Goal: Task Accomplishment & Management: Manage account settings

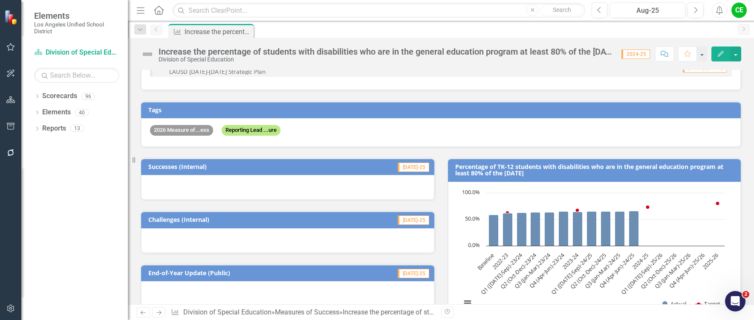
scroll to position [128, 0]
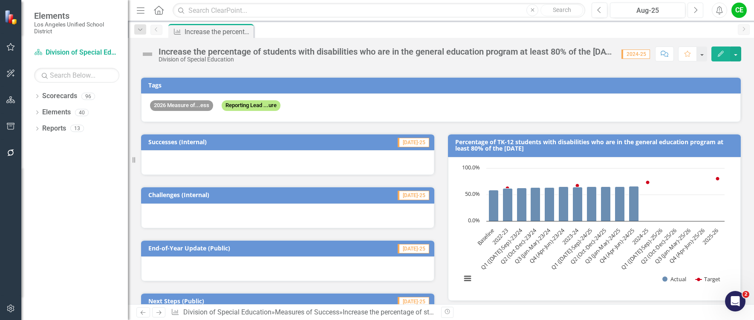
click at [694, 11] on icon "Next" at bounding box center [695, 10] width 5 height 8
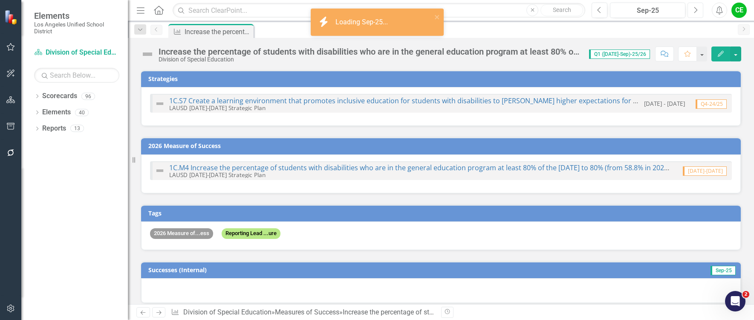
click at [694, 11] on icon "Next" at bounding box center [695, 10] width 5 height 8
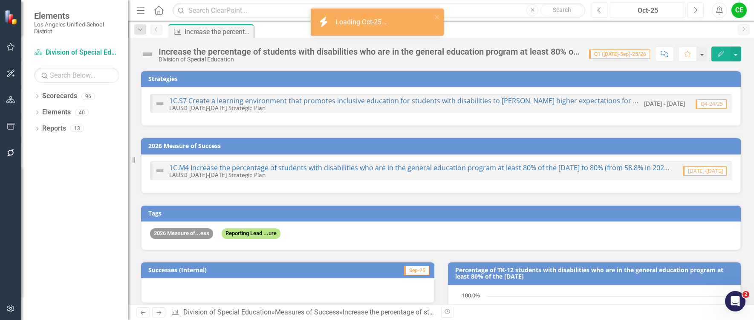
click at [599, 12] on icon "Previous" at bounding box center [599, 10] width 5 height 8
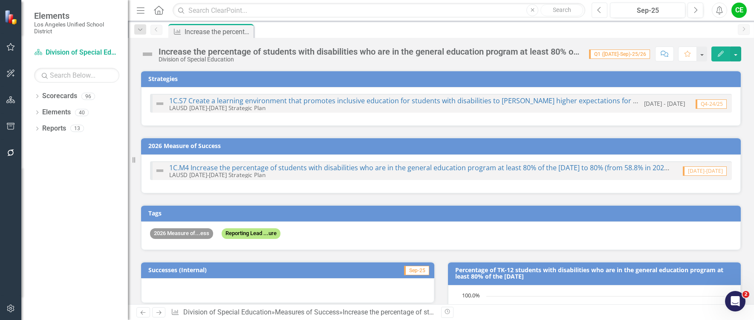
click at [599, 12] on icon "Previous" at bounding box center [599, 10] width 5 height 8
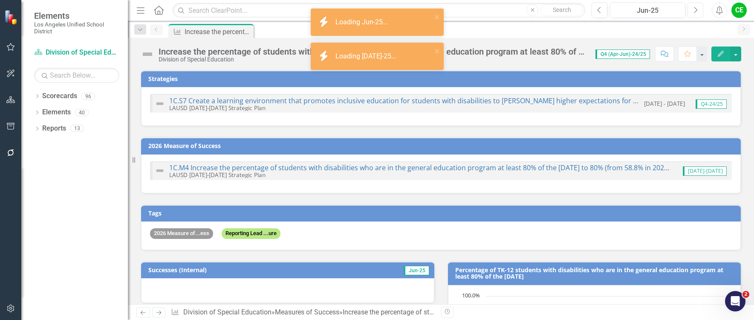
click at [695, 10] on icon "Next" at bounding box center [695, 10] width 5 height 8
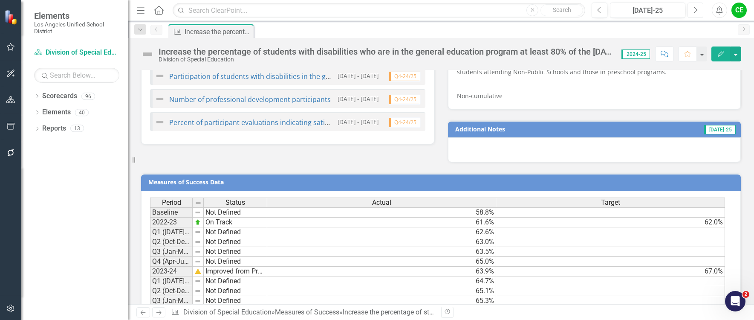
scroll to position [689, 0]
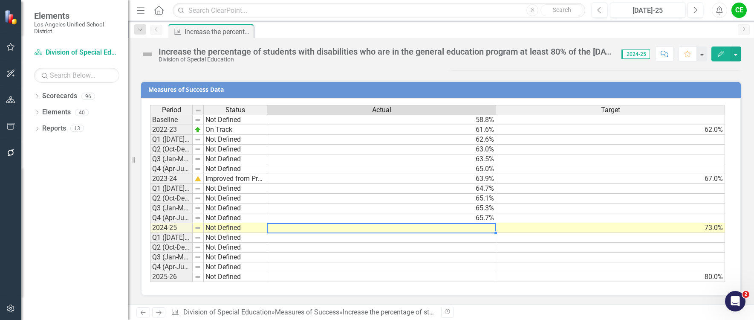
click at [453, 229] on td at bounding box center [381, 228] width 229 height 10
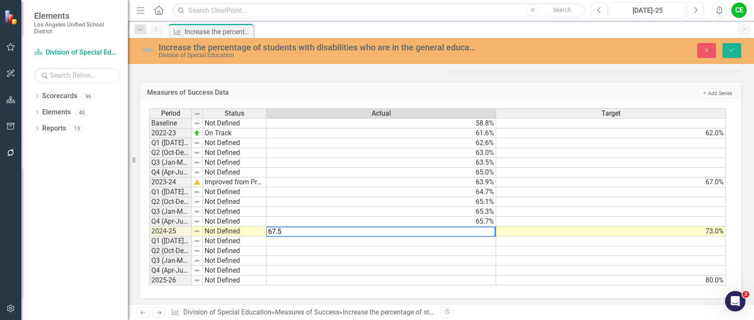
type textarea "67.5"
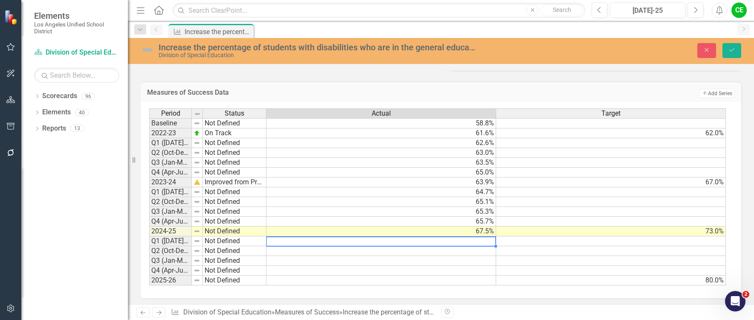
click at [482, 243] on td at bounding box center [381, 241] width 230 height 10
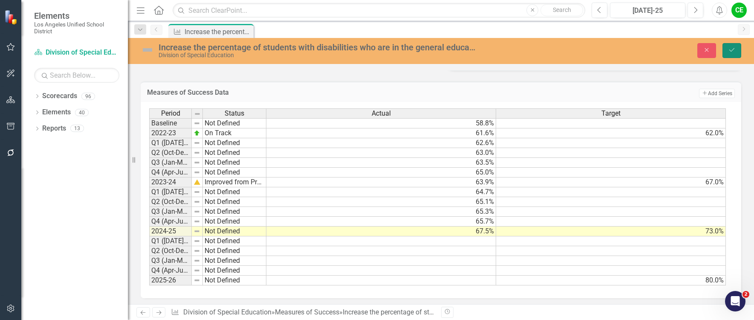
click at [733, 48] on icon "Save" at bounding box center [732, 50] width 8 height 6
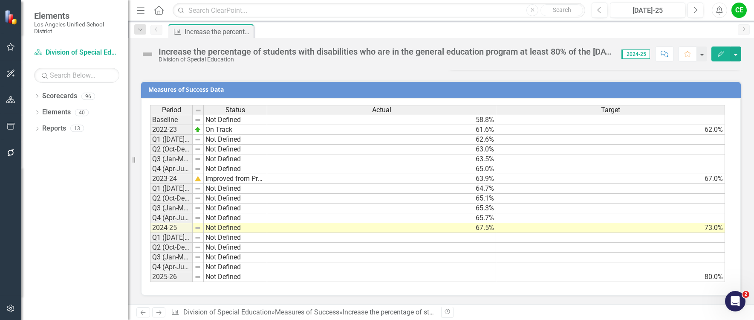
click at [229, 228] on td "Not Defined" at bounding box center [236, 228] width 64 height 10
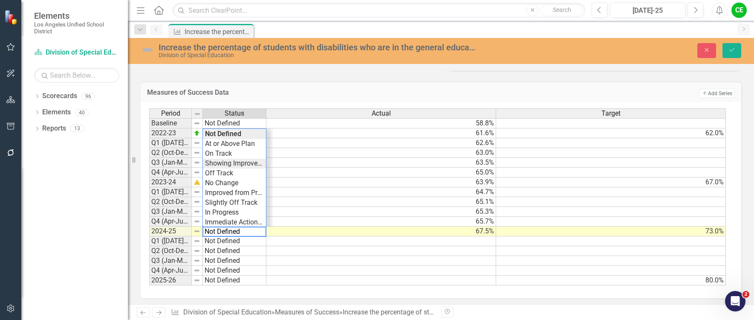
type textarea "Showing Improvement"
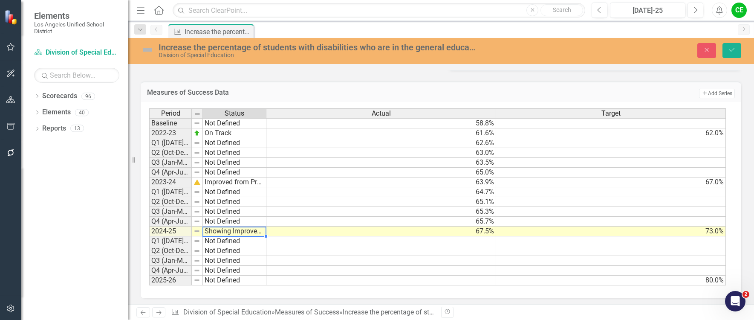
click at [237, 165] on div "Period Status Actual Target Baseline Not Defined 58.8% 2022-23 On Track 61.6% 6…" at bounding box center [437, 196] width 577 height 177
click at [736, 49] on button "Save" at bounding box center [731, 50] width 19 height 15
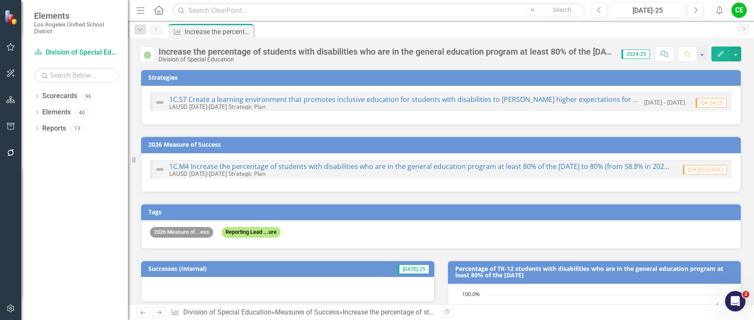
scroll to position [0, 0]
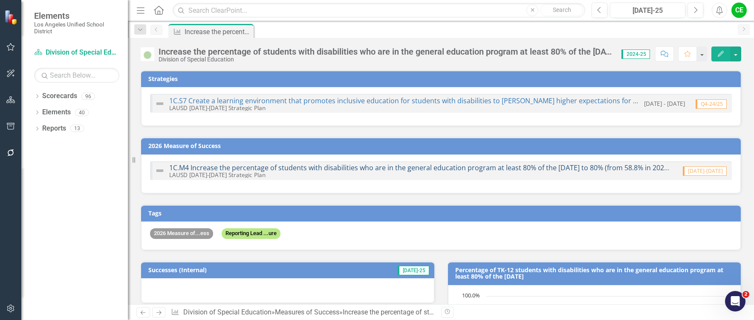
click at [387, 167] on link "1C.M4 Increase the percentage of students with disabilities who are in the gene…" at bounding box center [424, 167] width 511 height 9
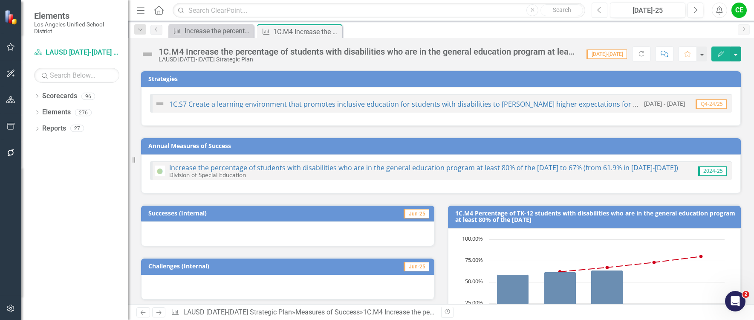
click at [598, 11] on icon "Previous" at bounding box center [599, 10] width 5 height 8
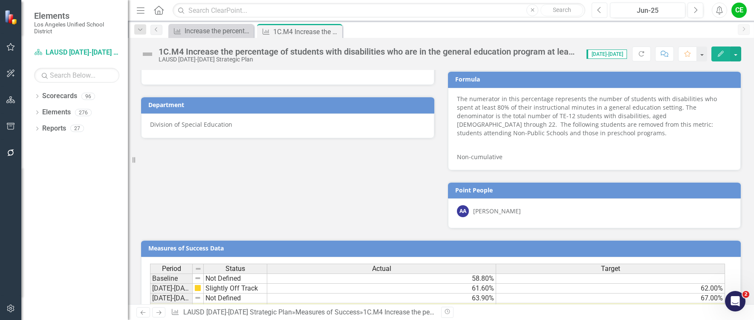
scroll to position [493, 0]
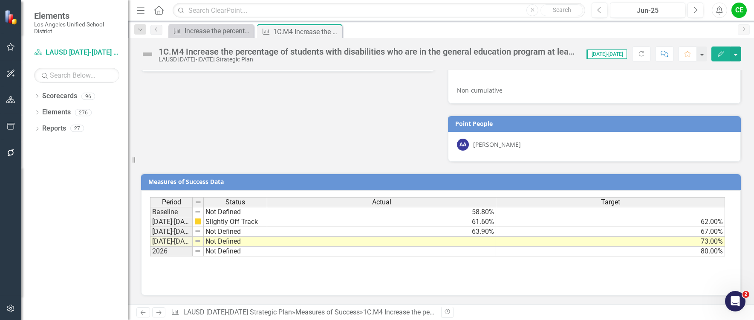
click at [485, 240] on td at bounding box center [381, 242] width 229 height 10
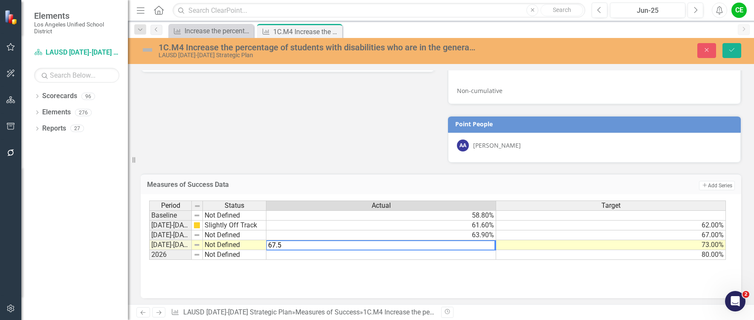
type textarea "67.5"
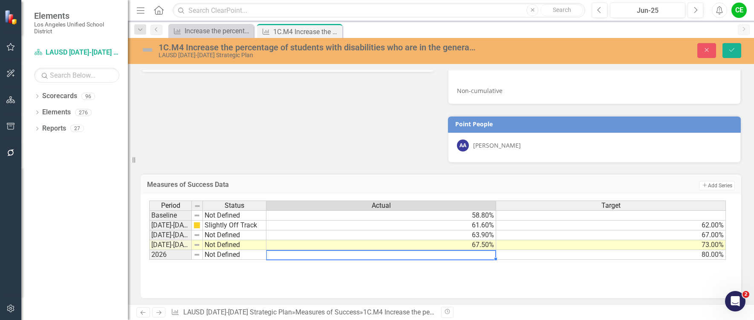
click at [489, 253] on td at bounding box center [381, 255] width 230 height 10
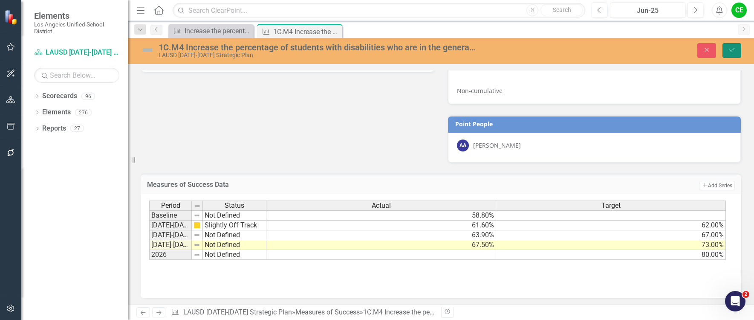
click at [727, 51] on button "Save" at bounding box center [731, 50] width 19 height 15
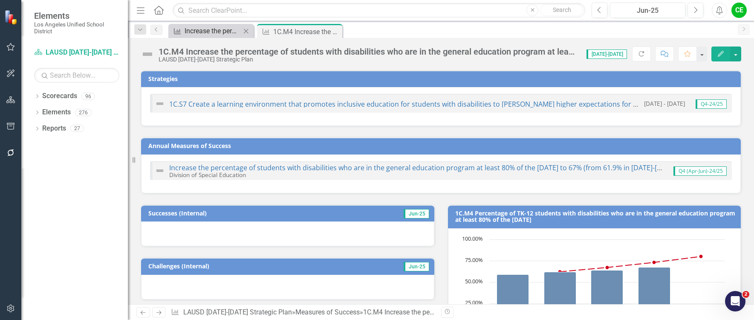
click at [212, 29] on div "Increase the percentage of students with disabilities who are in the general ed…" at bounding box center [213, 31] width 56 height 11
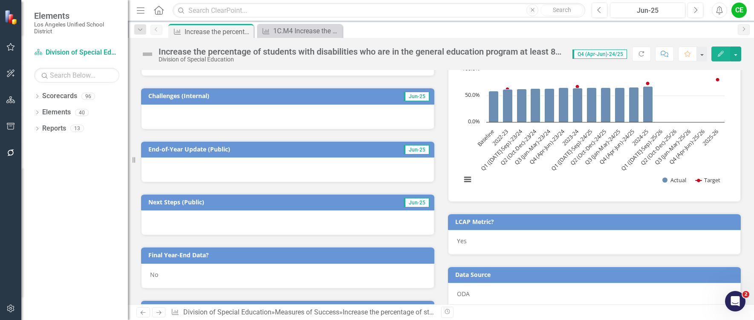
scroll to position [341, 0]
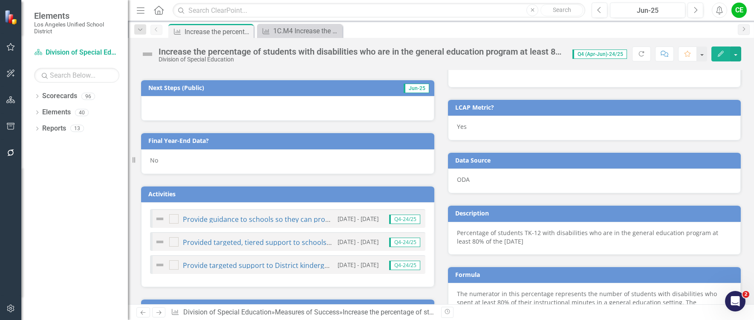
click at [167, 162] on div "No" at bounding box center [287, 161] width 293 height 25
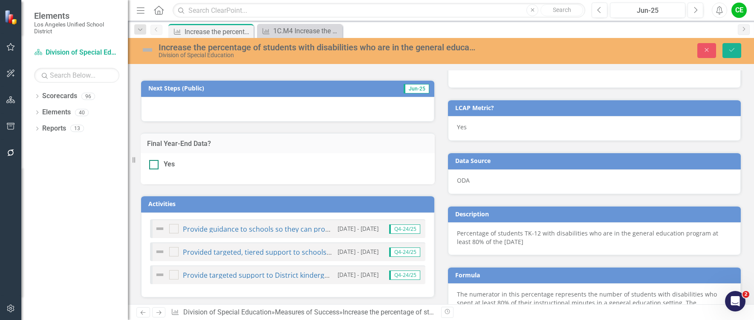
click at [153, 166] on div at bounding box center [153, 164] width 9 height 9
click at [153, 165] on input "Yes" at bounding box center [152, 163] width 6 height 6
checkbox input "true"
click at [733, 47] on icon "Save" at bounding box center [732, 50] width 8 height 6
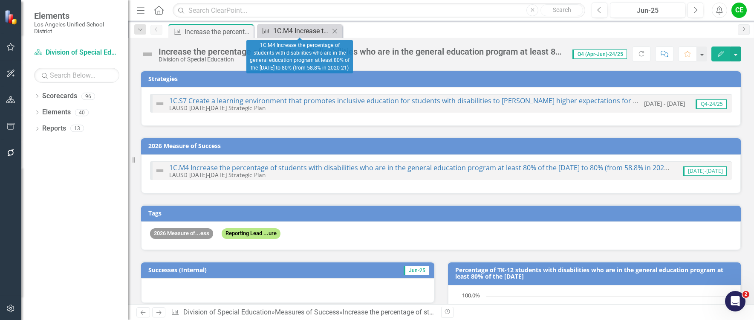
click at [303, 29] on div "1C.M4 Increase the percentage of students with disabilities who are in the gene…" at bounding box center [301, 31] width 56 height 11
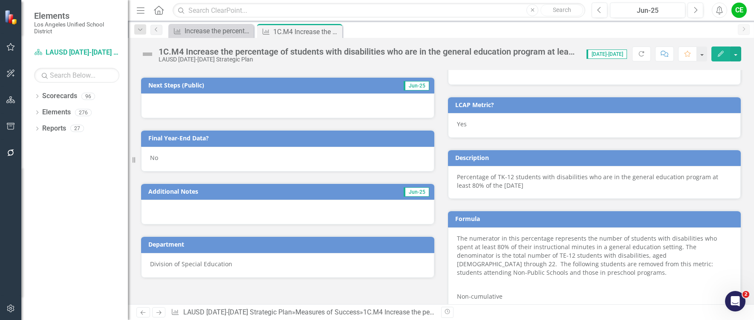
scroll to position [280, 0]
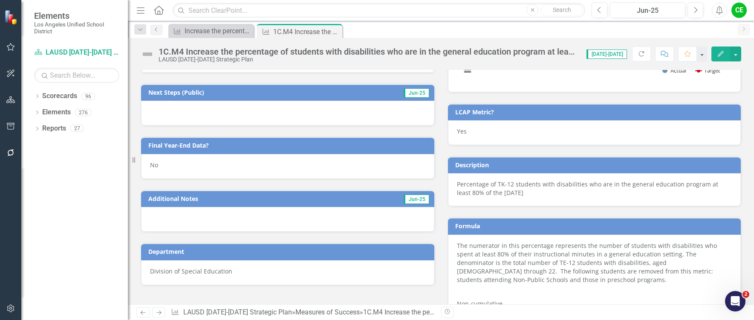
click at [180, 165] on div "No" at bounding box center [287, 166] width 293 height 25
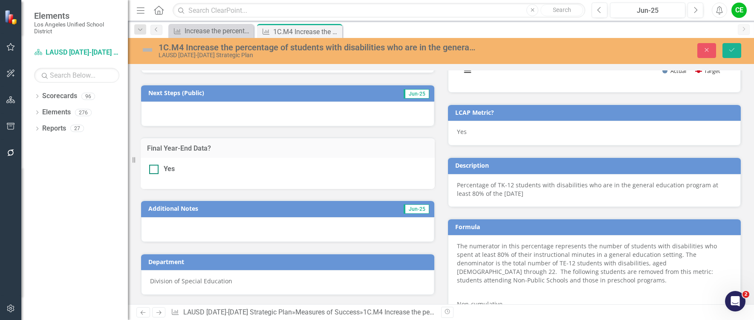
click at [153, 170] on div at bounding box center [153, 169] width 9 height 9
click at [153, 170] on input "Yes" at bounding box center [152, 168] width 6 height 6
checkbox input "true"
click at [732, 48] on icon "Save" at bounding box center [732, 50] width 8 height 6
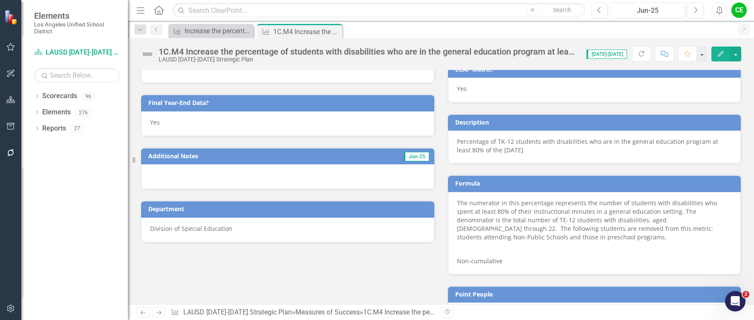
scroll to position [493, 0]
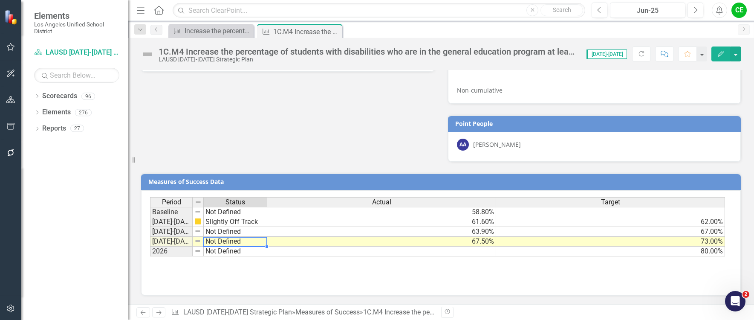
click at [210, 243] on td "Not Defined" at bounding box center [236, 242] width 64 height 10
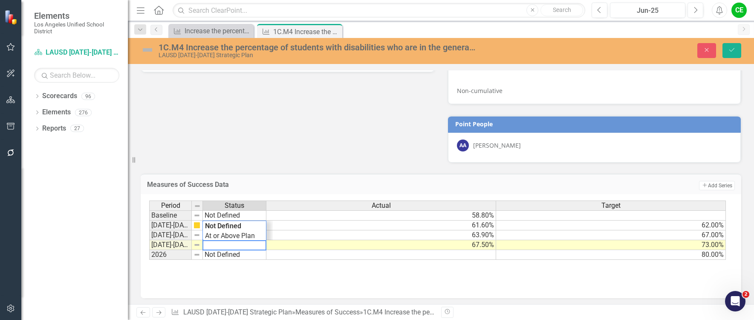
drag, startPoint x: 249, startPoint y: 243, endPoint x: 189, endPoint y: 244, distance: 60.1
click at [189, 244] on div "Period Status Actual Target Baseline Not Defined 58.80% [DATE]-[DATE] Slightly …" at bounding box center [437, 230] width 577 height 60
click at [228, 238] on div "Period Status Actual Target Baseline Not Defined 58.80% [DATE]-[DATE] Slightly …" at bounding box center [437, 230] width 577 height 60
type textarea "Showing Improvement"
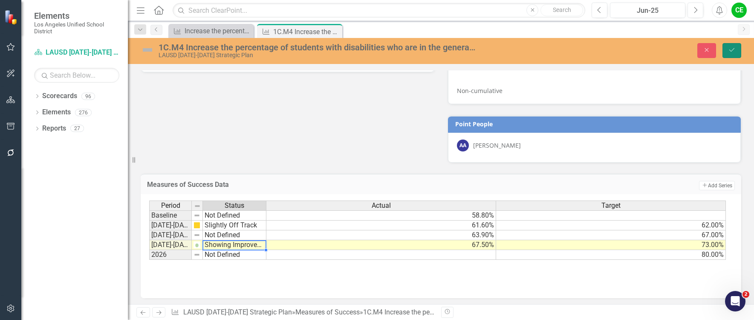
click at [736, 48] on button "Save" at bounding box center [731, 50] width 19 height 15
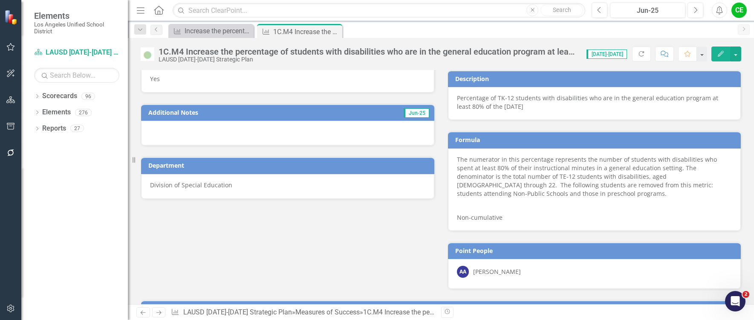
scroll to position [365, 0]
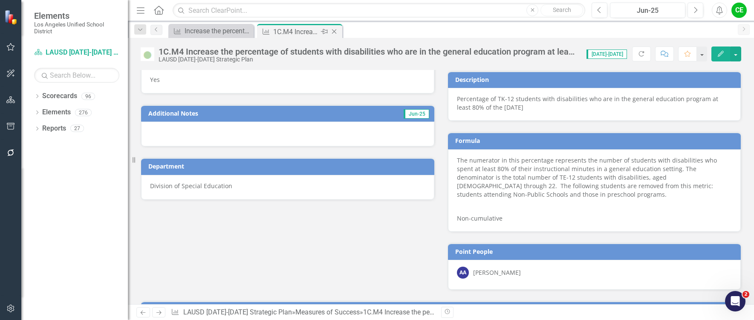
click at [335, 29] on icon "Close" at bounding box center [334, 31] width 9 height 7
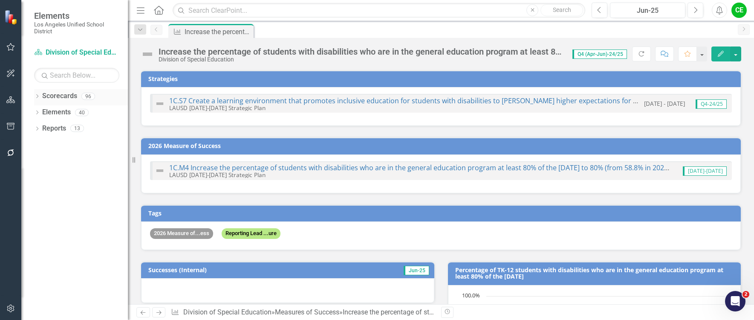
click at [36, 96] on icon "Dropdown" at bounding box center [37, 97] width 6 height 5
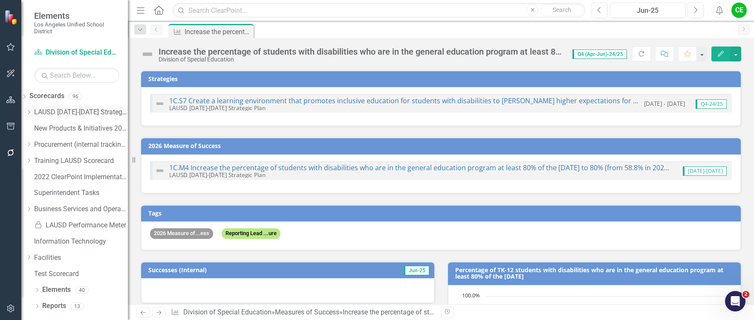
click at [32, 113] on icon "Dropdown" at bounding box center [29, 112] width 6 height 5
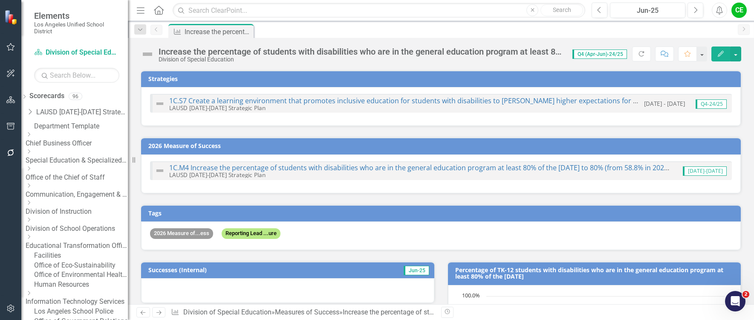
click at [32, 205] on icon "Dropdown" at bounding box center [29, 202] width 6 height 5
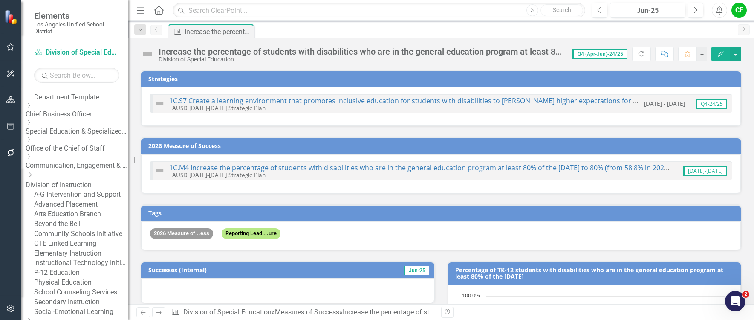
scroll to position [43, 0]
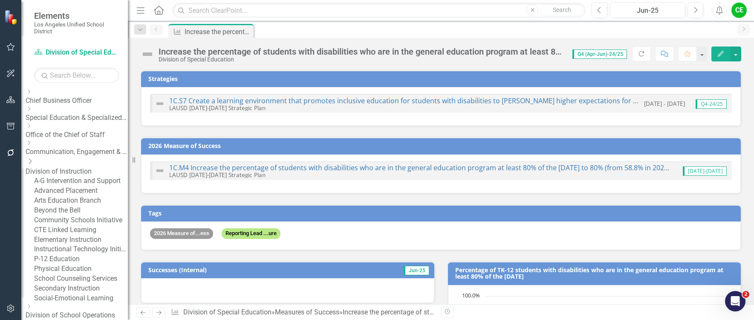
click at [89, 235] on link "CTE Linked Learning" at bounding box center [81, 230] width 94 height 10
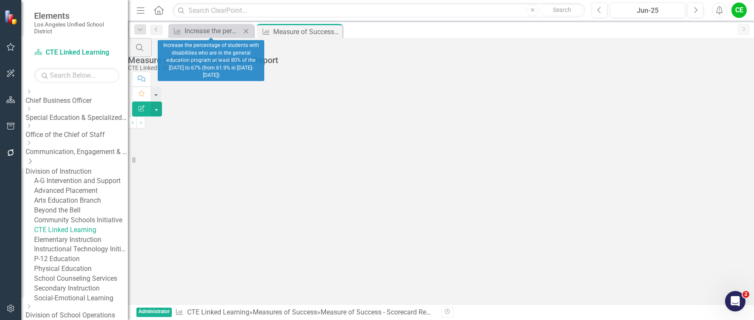
click at [247, 31] on icon "Close" at bounding box center [246, 31] width 9 height 7
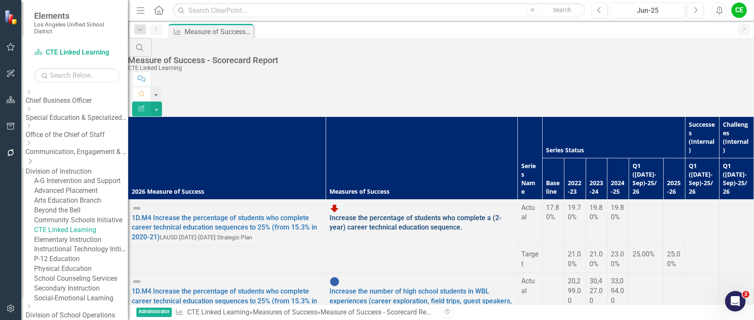
scroll to position [43, 0]
click at [329, 214] on link "Increase the percentage of students who complete a (2-year) career technical ed…" at bounding box center [415, 223] width 172 height 18
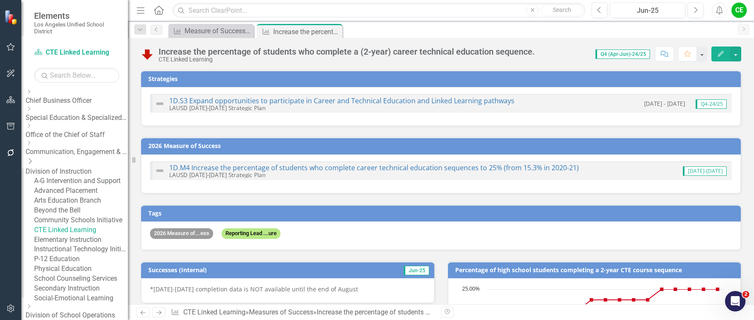
checkbox input "true"
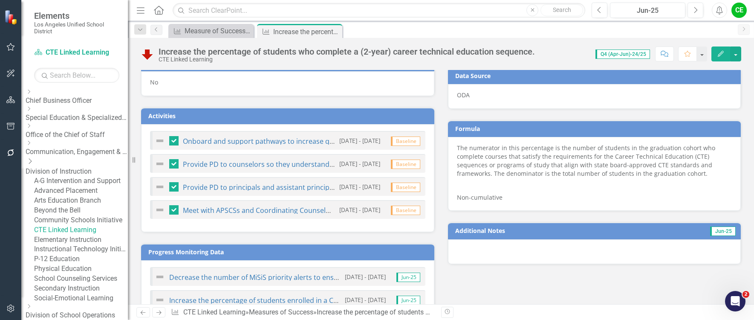
scroll to position [589, 0]
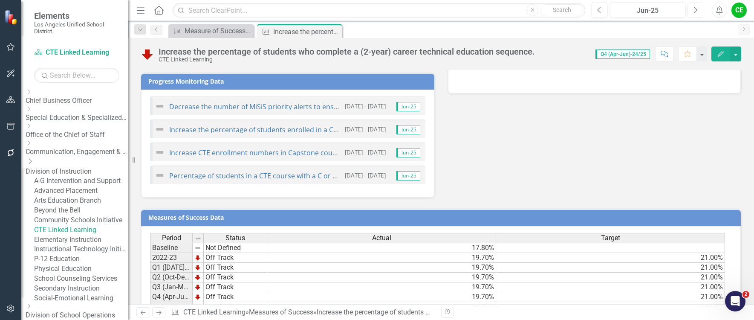
click at [690, 8] on button "Next" at bounding box center [695, 10] width 16 height 15
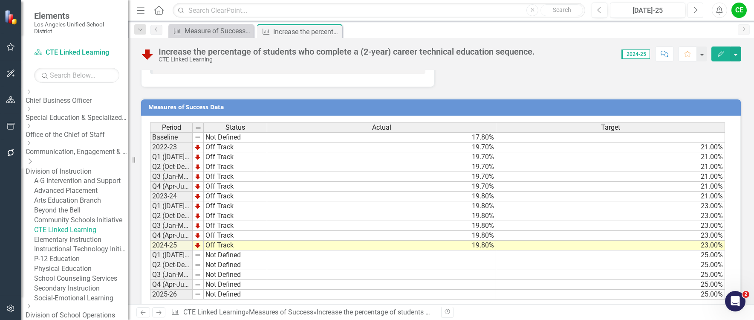
scroll to position [717, 0]
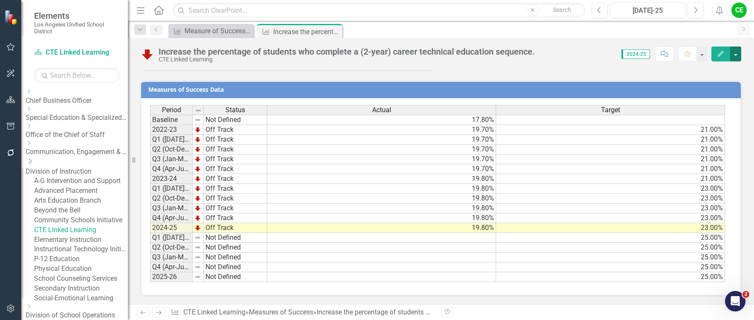
click at [737, 57] on button "button" at bounding box center [735, 53] width 11 height 15
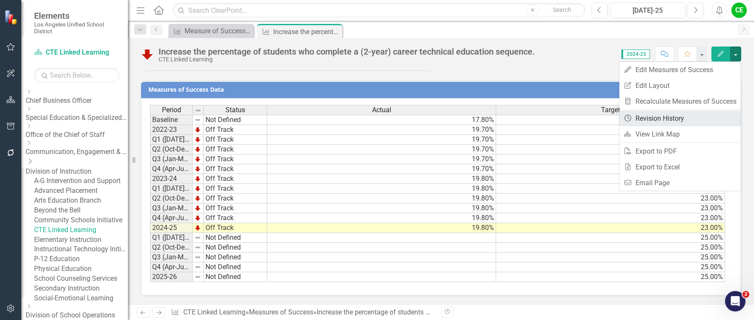
click at [660, 118] on link "Revision History Revision History" at bounding box center [679, 118] width 121 height 16
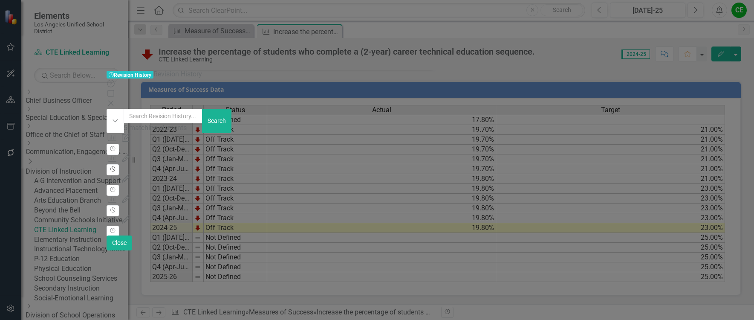
click at [119, 164] on button "Revision History" at bounding box center [113, 169] width 12 height 11
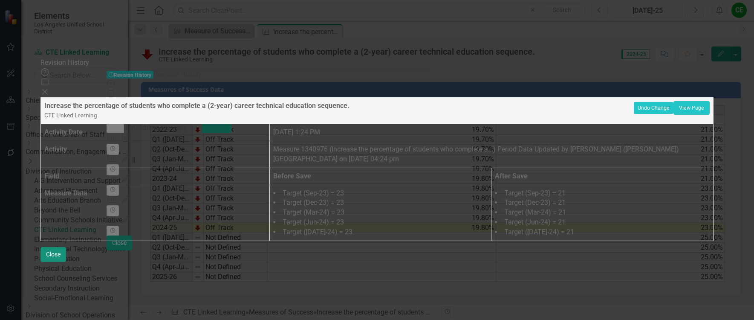
click at [66, 262] on button "Close" at bounding box center [53, 254] width 26 height 15
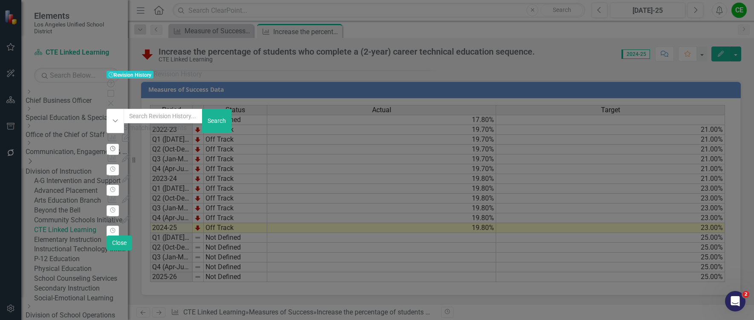
click at [116, 146] on icon "Revision History" at bounding box center [113, 148] width 6 height 5
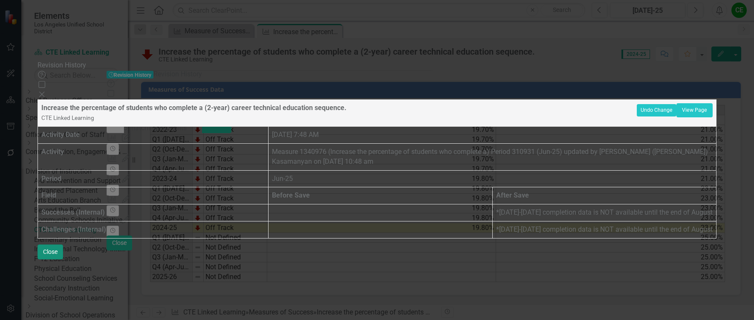
click at [63, 259] on button "Close" at bounding box center [51, 251] width 26 height 15
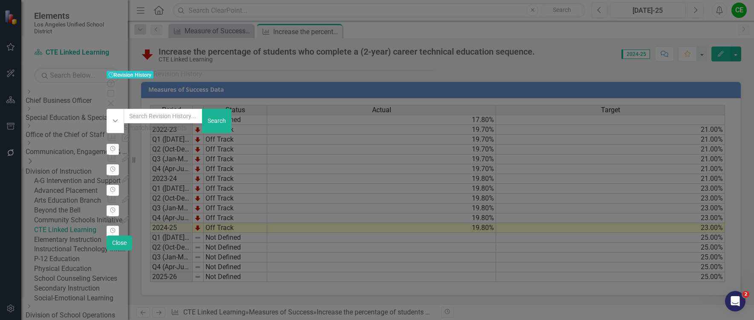
click at [646, 227] on div "Measures of Success Updated Measure 1340976 (Increase the percentage of student…" at bounding box center [376, 184] width 539 height 102
click at [113, 101] on icon at bounding box center [110, 103] width 5 height 5
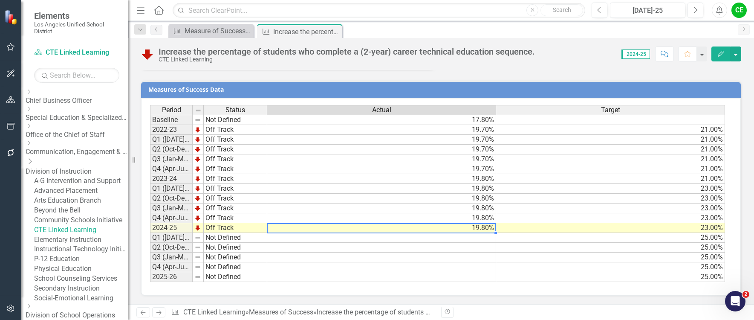
click at [472, 226] on td "19.80%" at bounding box center [381, 228] width 229 height 10
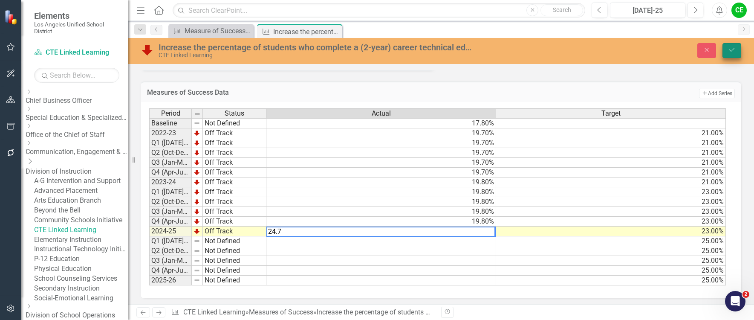
type textarea "24.7"
click at [732, 52] on icon "Save" at bounding box center [732, 50] width 8 height 6
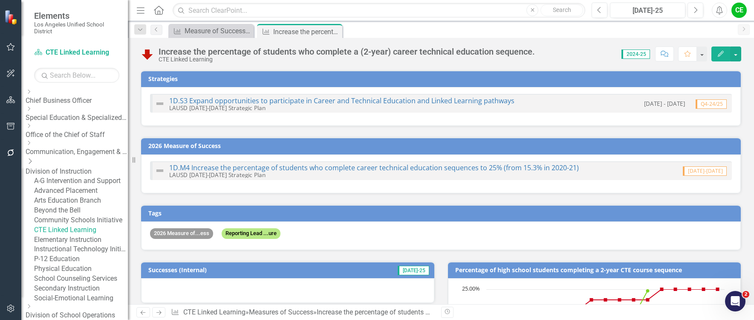
checkbox input "false"
checkbox input "true"
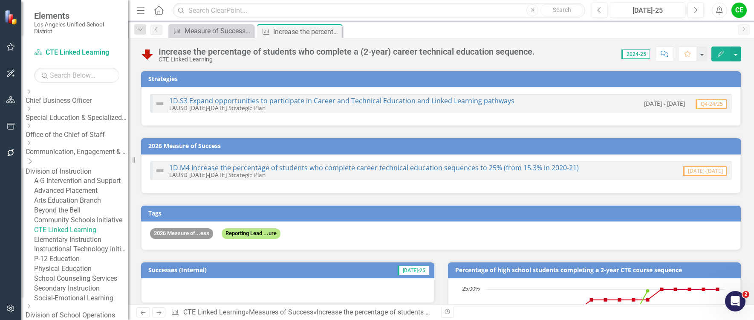
checkbox input "true"
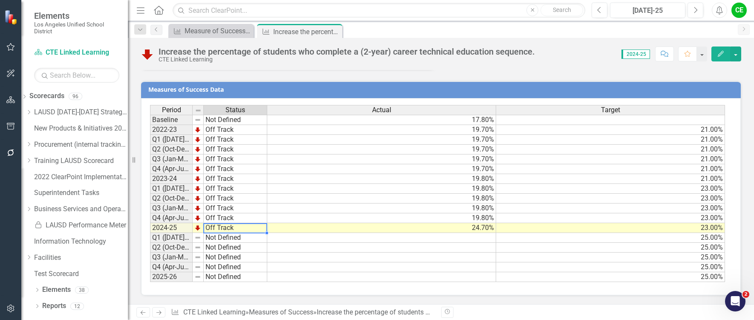
click at [215, 227] on td "Off Track" at bounding box center [236, 228] width 64 height 10
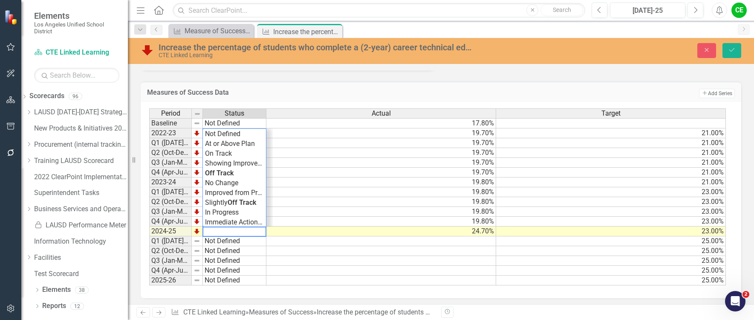
drag, startPoint x: 238, startPoint y: 230, endPoint x: 191, endPoint y: 234, distance: 47.5
click at [191, 234] on div "Period Status Actual Target Baseline Not Defined 17.80% 2022-23 Off Track 19.70…" at bounding box center [437, 196] width 577 height 177
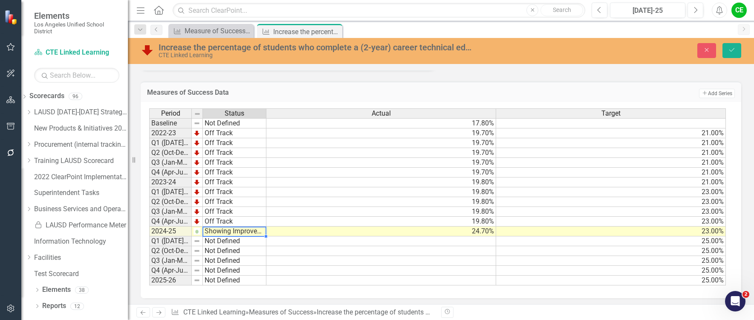
click at [236, 164] on div "Period Status Actual Target Baseline Not Defined 17.80% 2022-23 Off Track 19.70…" at bounding box center [437, 196] width 577 height 177
type textarea "Showing Improvement"
click at [736, 49] on button "Save" at bounding box center [731, 50] width 19 height 15
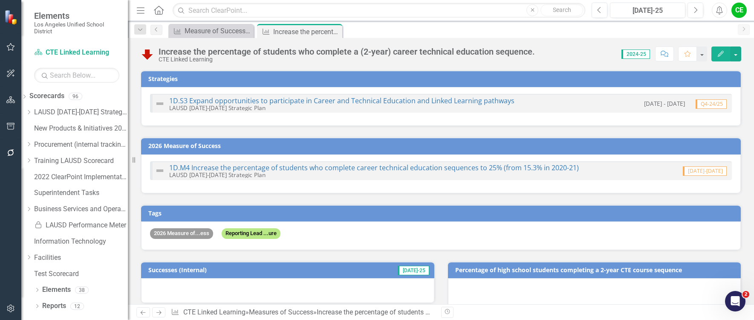
checkbox input "false"
checkbox input "true"
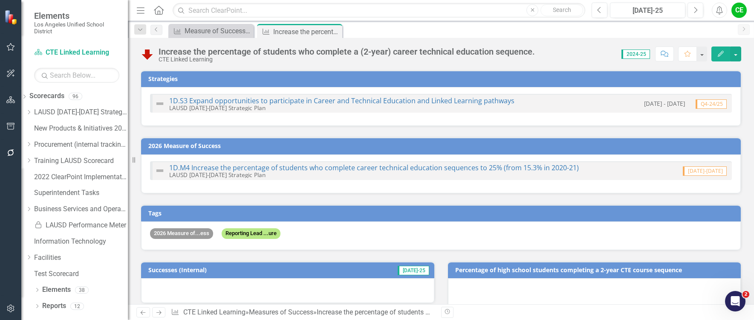
checkbox input "true"
click at [735, 56] on button "button" at bounding box center [735, 53] width 11 height 15
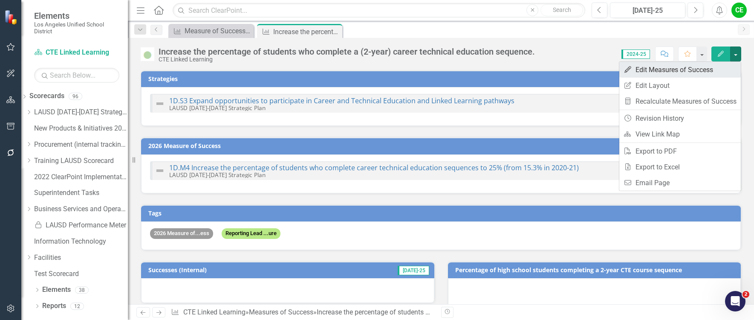
click at [655, 68] on link "Edit Edit Measures of Success" at bounding box center [679, 70] width 121 height 16
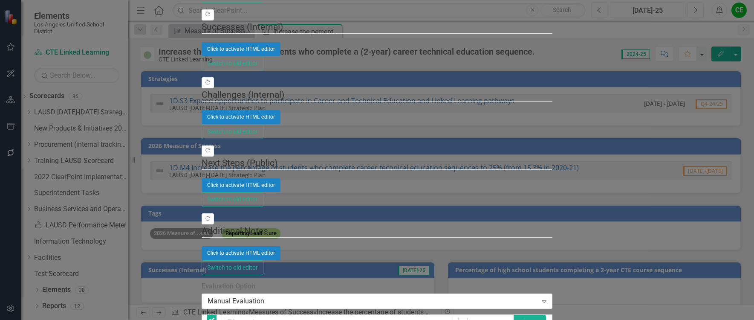
checkbox input "false"
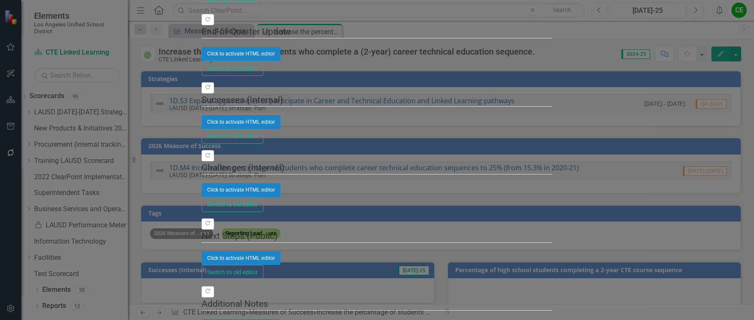
scroll to position [0, 0]
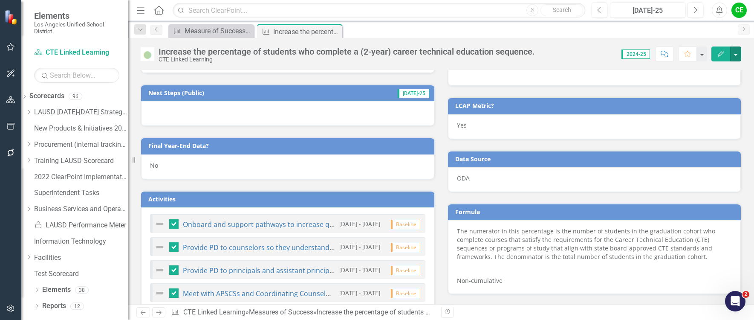
scroll to position [334, 0]
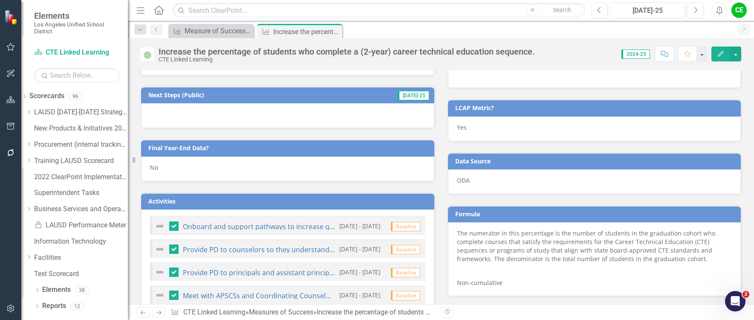
click at [173, 169] on div "No" at bounding box center [287, 168] width 293 height 25
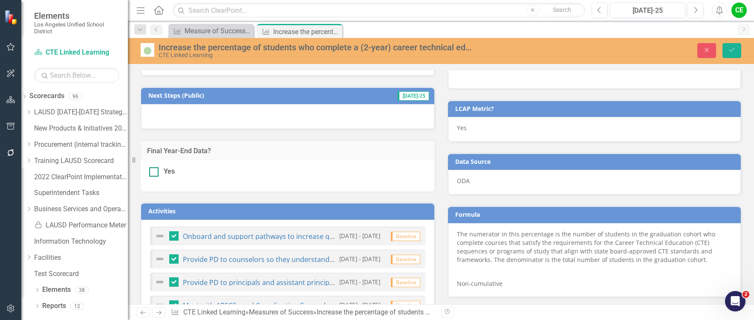
click at [157, 171] on div at bounding box center [153, 171] width 9 height 9
click at [155, 171] on input "Yes" at bounding box center [152, 170] width 6 height 6
checkbox input "true"
click at [736, 49] on button "Save" at bounding box center [731, 50] width 19 height 15
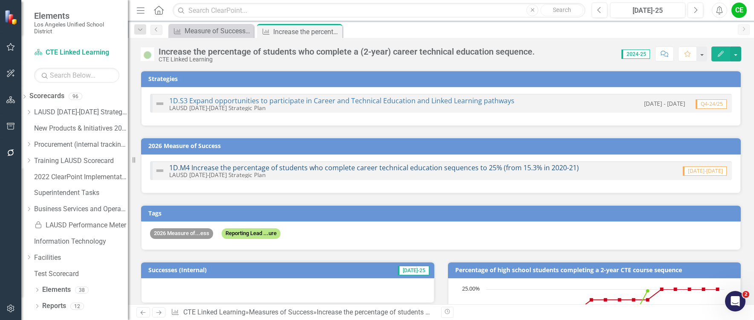
click at [324, 168] on link "1D.M4 Increase the percentage of students who complete career technical educati…" at bounding box center [374, 167] width 410 height 9
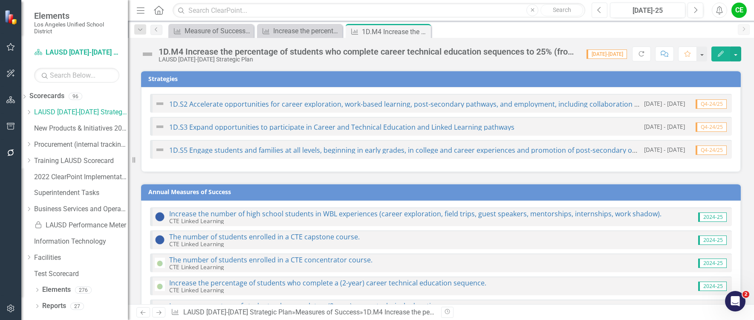
click at [603, 11] on button "Previous" at bounding box center [600, 10] width 16 height 15
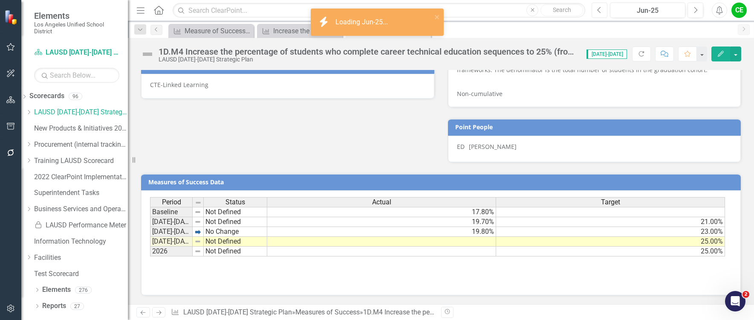
scroll to position [653, 0]
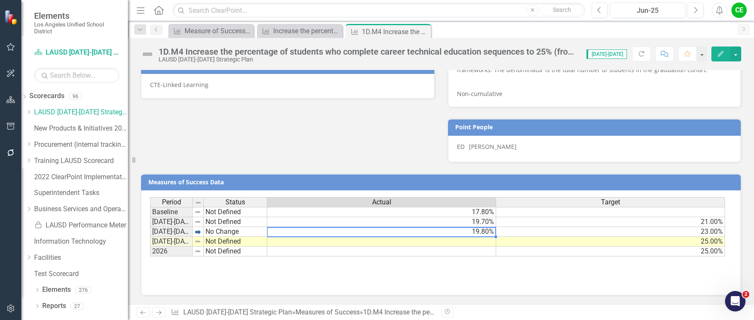
click at [477, 234] on td "19.80%" at bounding box center [381, 232] width 229 height 10
click at [478, 233] on td "19.80%" at bounding box center [381, 232] width 229 height 10
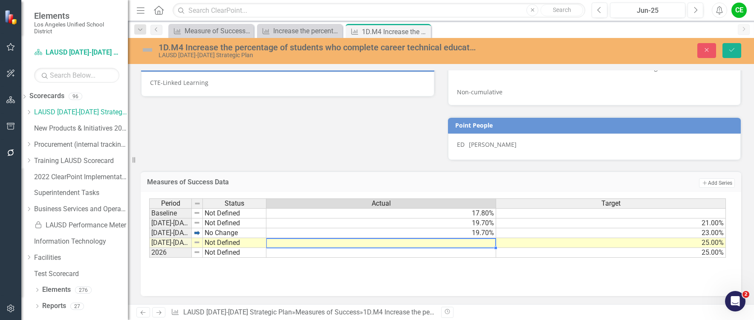
click at [483, 243] on td at bounding box center [381, 243] width 230 height 10
type textarea "24.7"
click at [474, 255] on td at bounding box center [381, 253] width 230 height 10
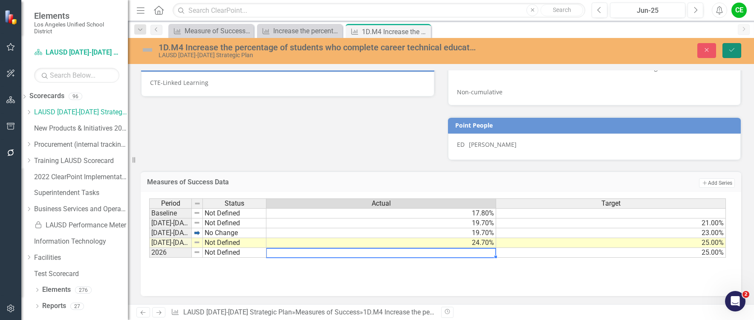
click at [731, 51] on icon "Save" at bounding box center [732, 50] width 8 height 6
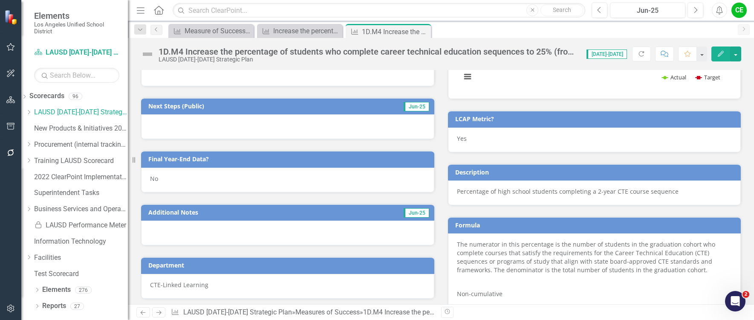
scroll to position [440, 0]
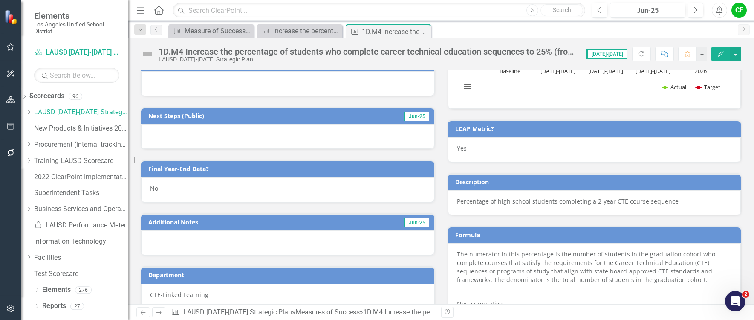
click at [165, 192] on div "No" at bounding box center [287, 189] width 293 height 25
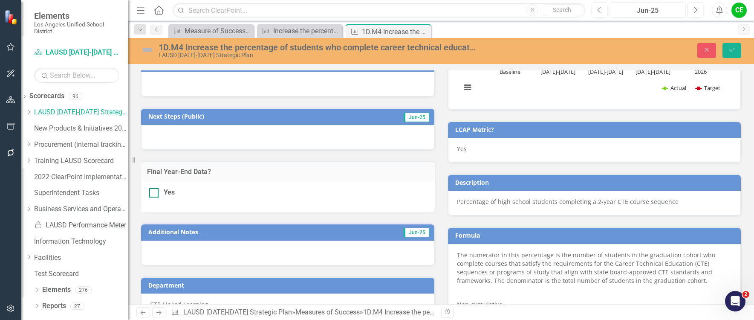
click at [154, 193] on input "Yes" at bounding box center [152, 191] width 6 height 6
checkbox input "true"
click at [730, 47] on icon "Save" at bounding box center [732, 50] width 8 height 6
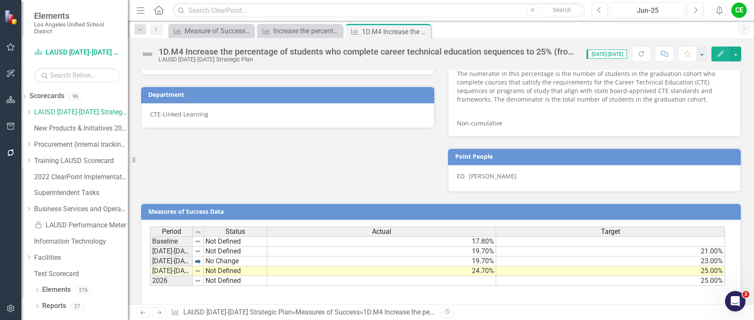
scroll to position [653, 0]
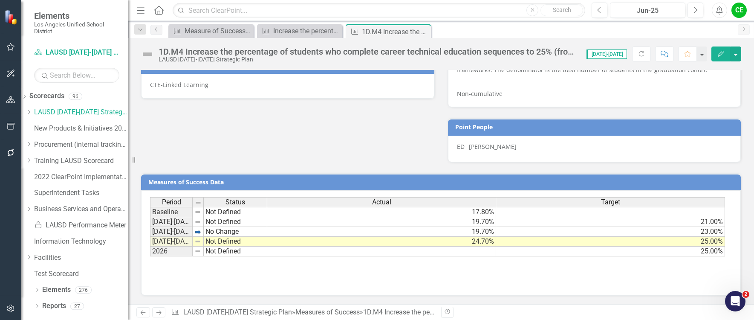
click at [214, 242] on td "Not Defined" at bounding box center [236, 242] width 64 height 10
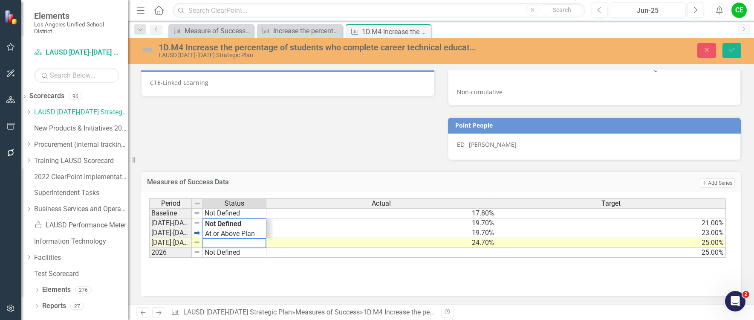
drag, startPoint x: 250, startPoint y: 244, endPoint x: 183, endPoint y: 244, distance: 66.9
click at [183, 244] on div "Period Status Actual Target Baseline Not Defined 17.80% [DATE]-[DATE] Not Defin…" at bounding box center [437, 228] width 577 height 60
click at [234, 237] on div "Period Status Actual Target Baseline Not Defined 17.80% [DATE]-[DATE] Not Defin…" at bounding box center [437, 228] width 577 height 60
type textarea "Showing Improvement"
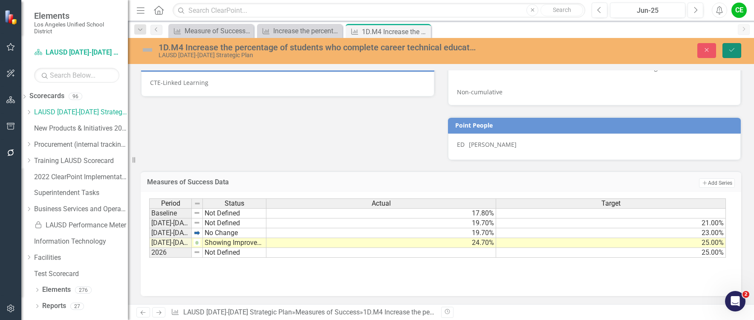
click at [728, 49] on button "Save" at bounding box center [731, 50] width 19 height 15
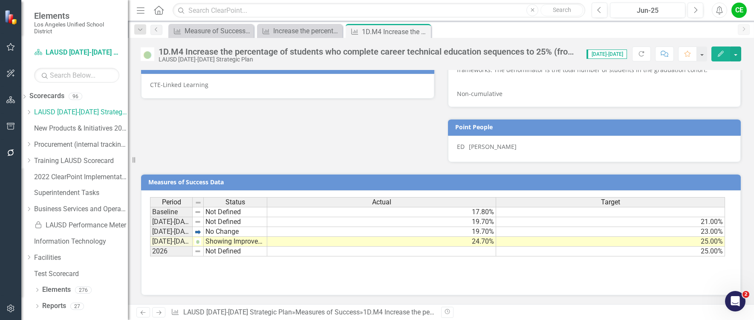
scroll to position [653, 0]
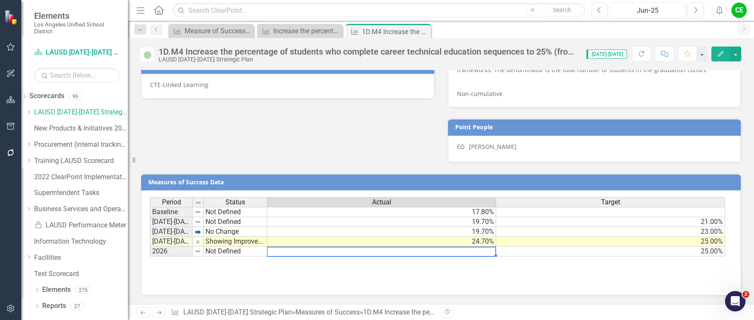
click at [418, 251] on td at bounding box center [381, 251] width 229 height 10
